Goal: Task Accomplishment & Management: Complete application form

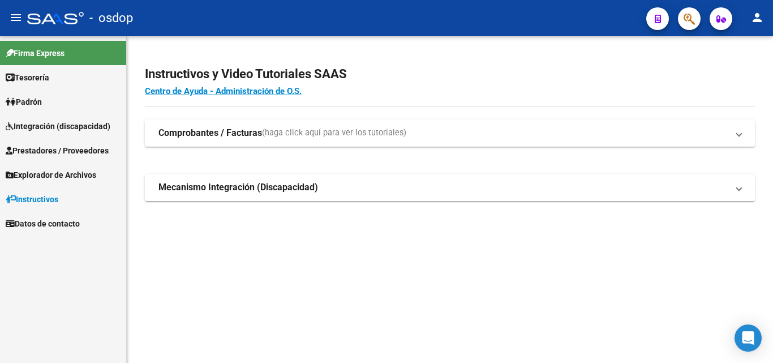
click at [206, 131] on strong "Comprobantes / Facturas" at bounding box center [210, 133] width 104 height 12
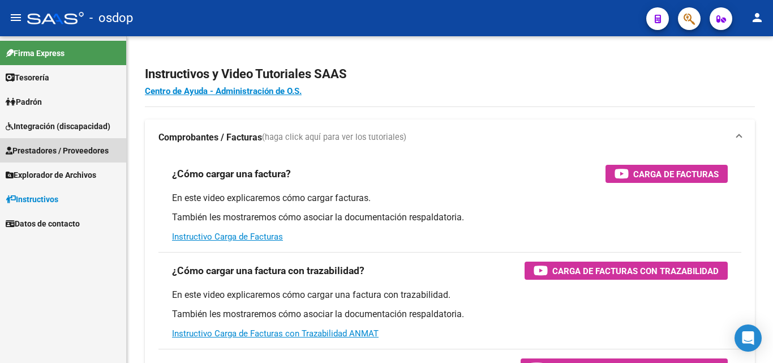
click at [46, 152] on span "Prestadores / Proveedores" at bounding box center [57, 150] width 103 height 12
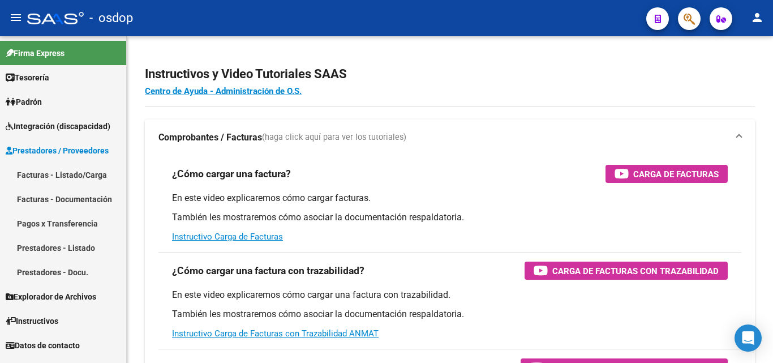
click at [49, 170] on link "Facturas - Listado/Carga" at bounding box center [63, 174] width 126 height 24
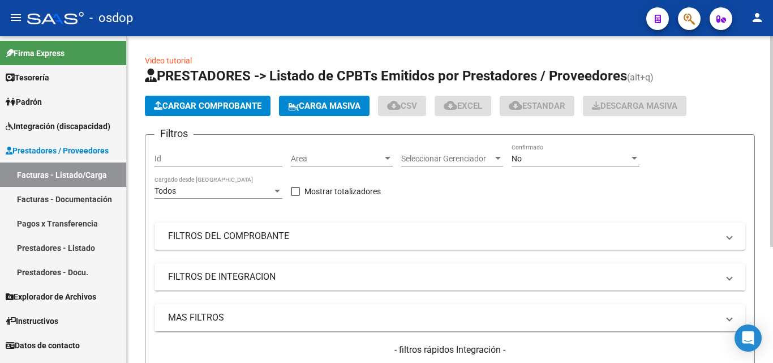
click at [190, 111] on button "Cargar Comprobante" at bounding box center [208, 106] width 126 height 20
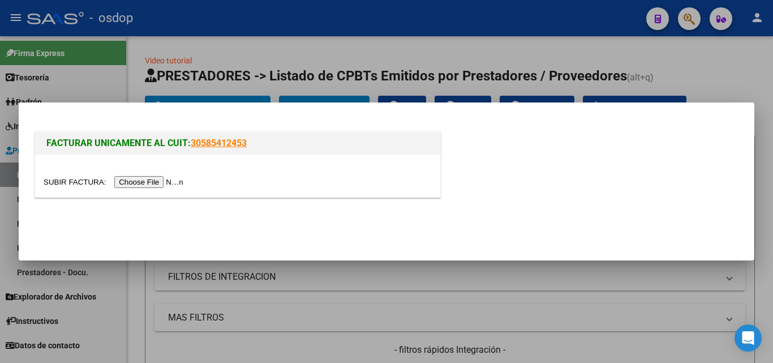
click at [178, 179] on input "file" at bounding box center [115, 182] width 143 height 12
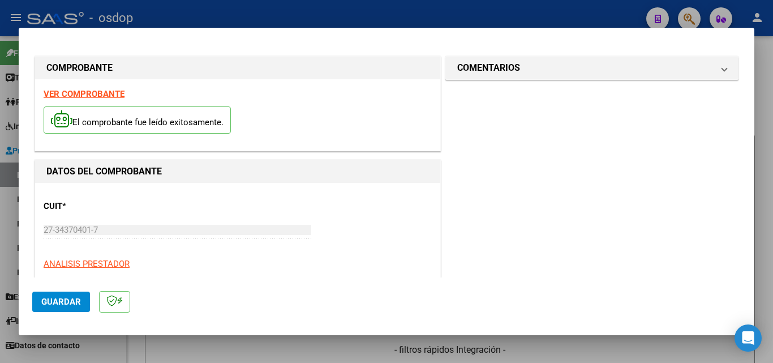
click at [70, 298] on span "Guardar" at bounding box center [61, 302] width 40 height 10
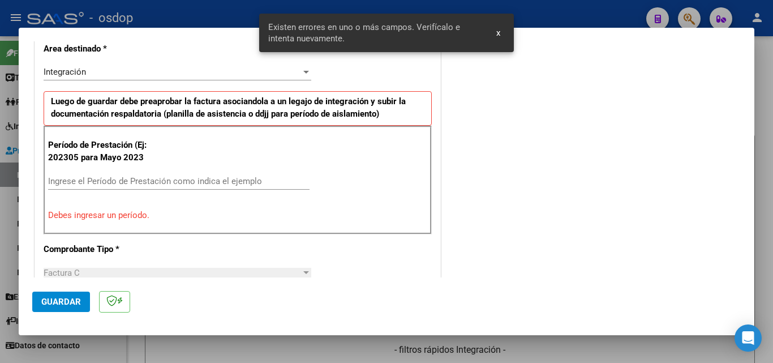
scroll to position [276, 0]
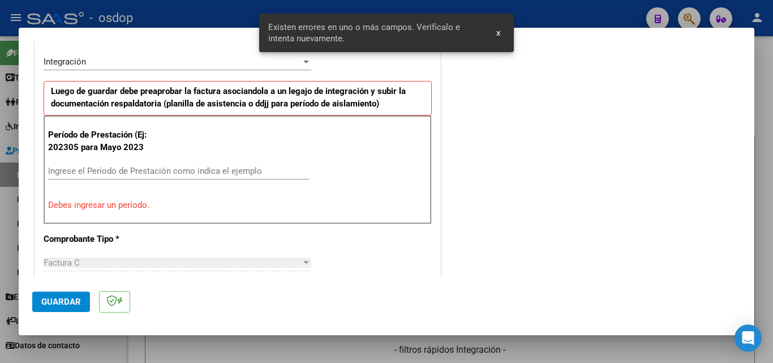
click at [75, 173] on input "Ingrese el Período de Prestación como indica el ejemplo" at bounding box center [178, 171] width 261 height 10
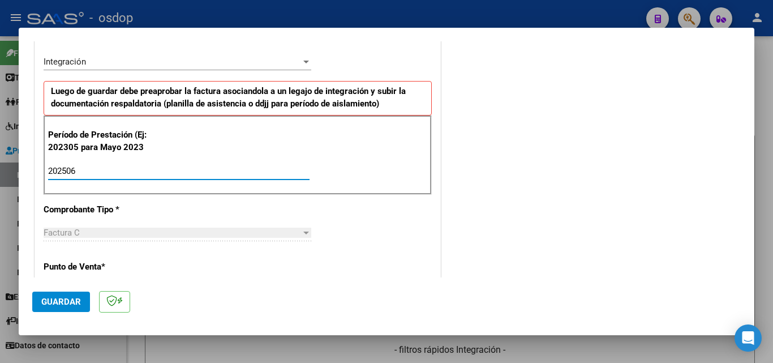
type input "202506"
click at [72, 299] on span "Guardar" at bounding box center [61, 302] width 40 height 10
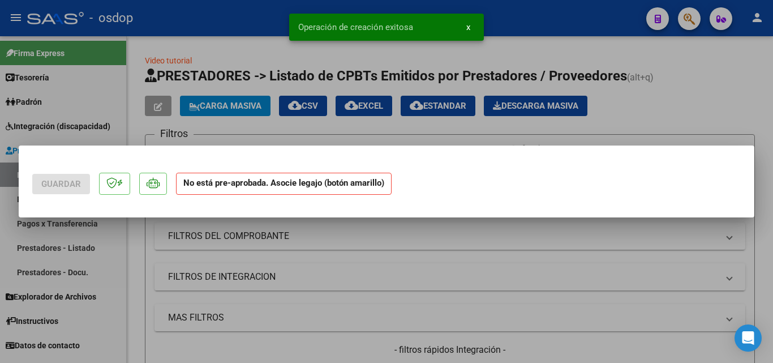
scroll to position [0, 0]
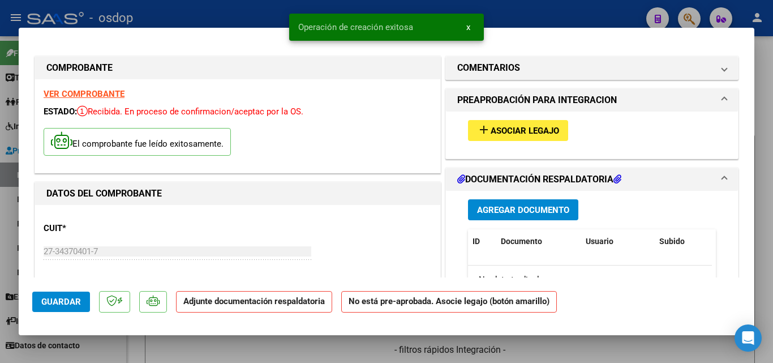
click at [524, 128] on span "Asociar Legajo" at bounding box center [525, 131] width 68 height 10
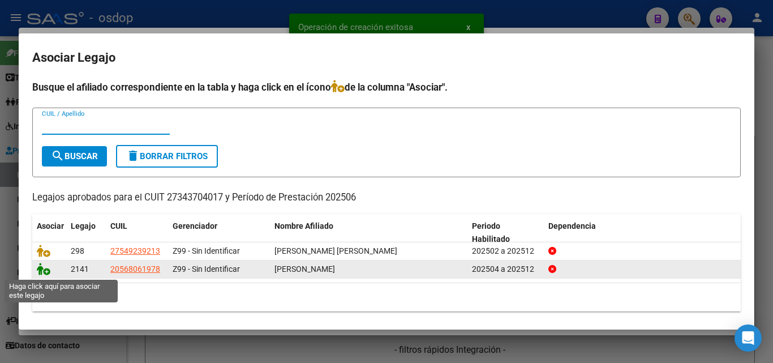
click at [42, 269] on icon at bounding box center [44, 269] width 14 height 12
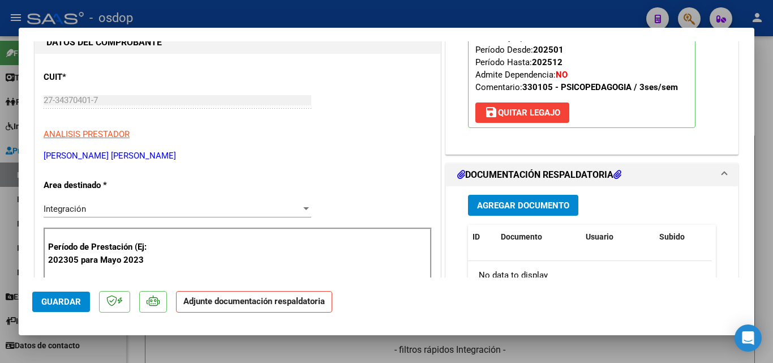
scroll to position [170, 0]
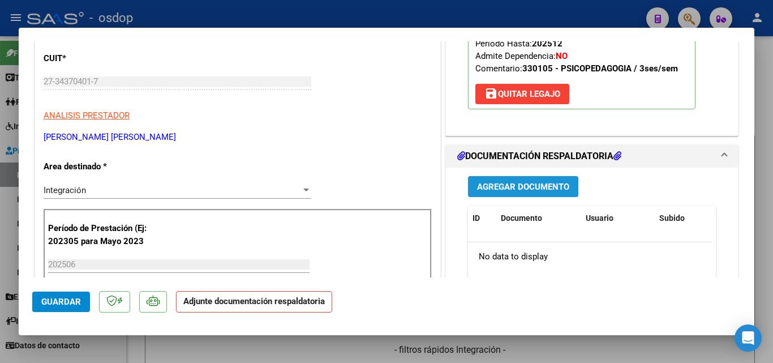
click at [544, 183] on span "Agregar Documento" at bounding box center [523, 187] width 92 height 10
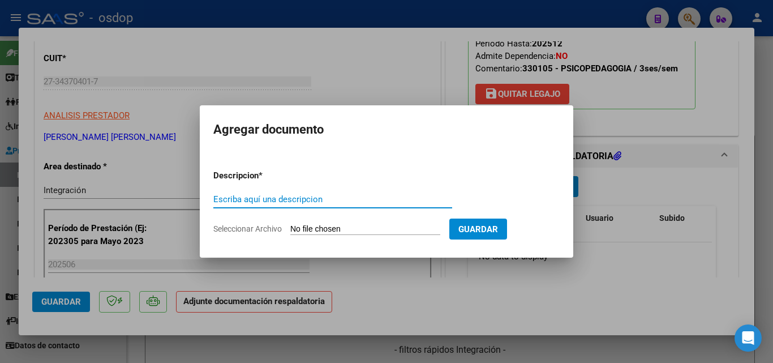
click at [281, 199] on input "Escriba aquí una descripcion" at bounding box center [332, 199] width 239 height 10
type input "planilla"
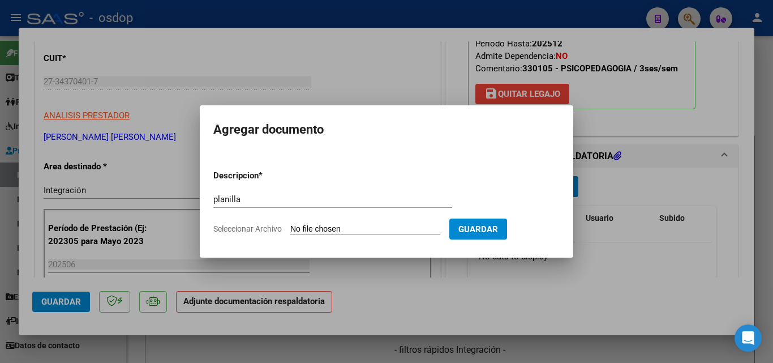
click at [359, 220] on form "Descripcion * planilla Escriba aquí una descripcion Seleccionar Archivo Guardar" at bounding box center [386, 202] width 346 height 83
click at [357, 227] on input "Seleccionar Archivo" at bounding box center [365, 229] width 150 height 11
type input "C:\fakepath\IMG_20250702_171509035.jpg"
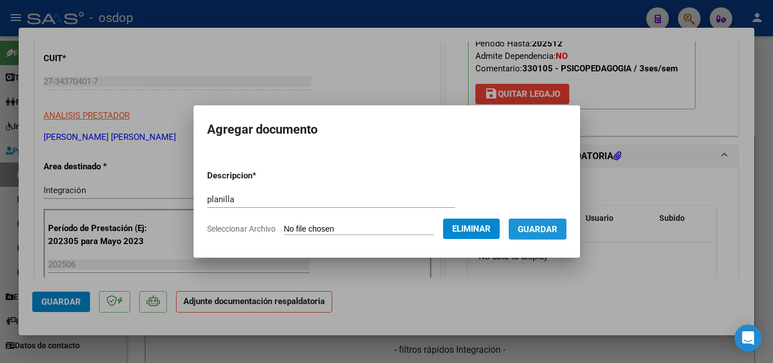
click at [538, 230] on span "Guardar" at bounding box center [538, 229] width 40 height 10
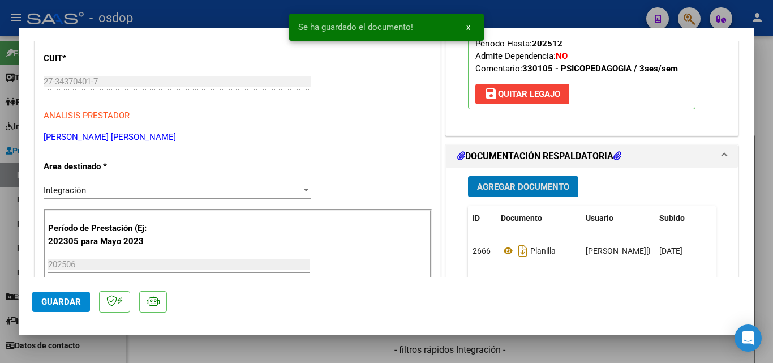
click at [572, 347] on div at bounding box center [386, 181] width 773 height 363
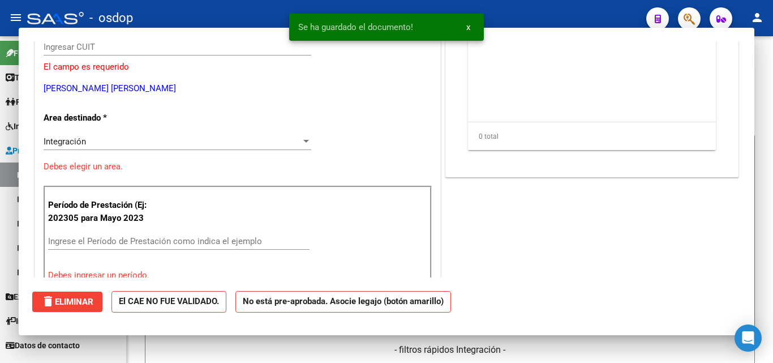
scroll to position [0, 0]
